Goal: Find contact information: Find contact information

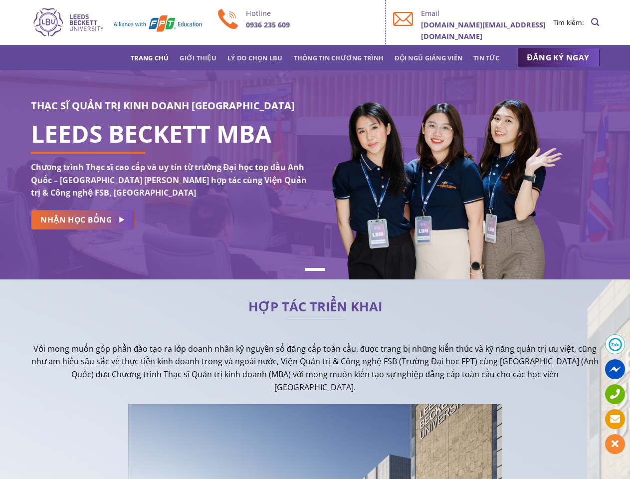
click at [315, 175] on div at bounding box center [461, 175] width 292 height 15
click at [315, 268] on li "Page dot 1" at bounding box center [315, 269] width 20 height 3
click at [593, 468] on span "Liên hệ" at bounding box center [592, 474] width 11 height 27
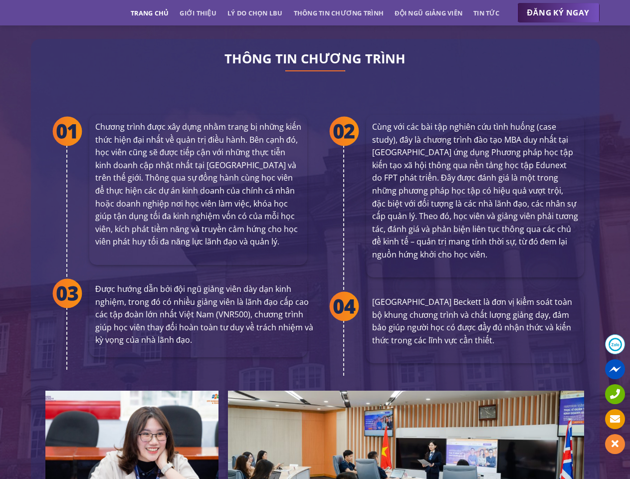
scroll to position [1816, 0]
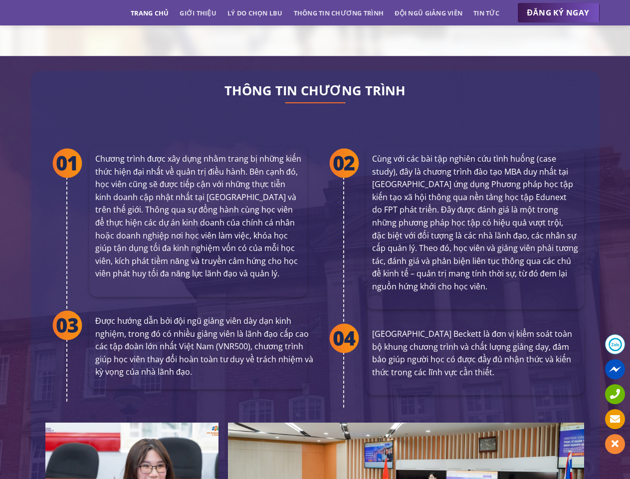
click at [593, 468] on span "Liên hệ" at bounding box center [592, 474] width 11 height 27
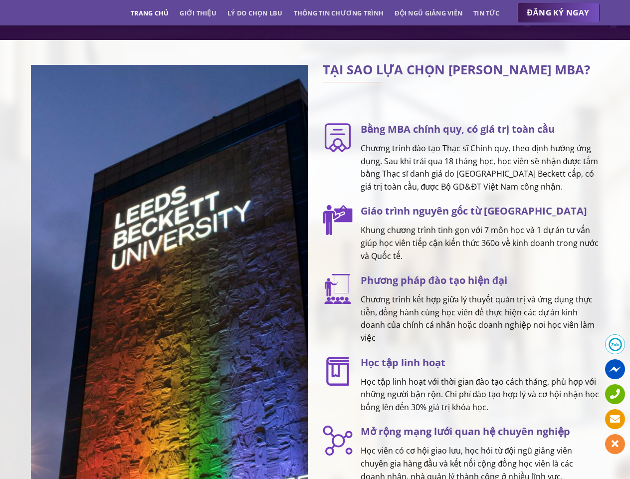
scroll to position [1239, 0]
click at [593, 468] on span "Liên hệ" at bounding box center [592, 474] width 11 height 27
